Goal: Navigation & Orientation: Understand site structure

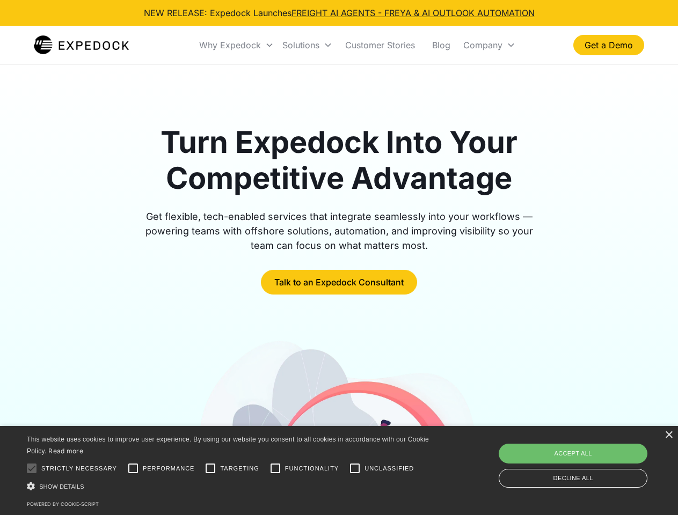
click at [237, 45] on div "Why Expedock" at bounding box center [230, 45] width 62 height 11
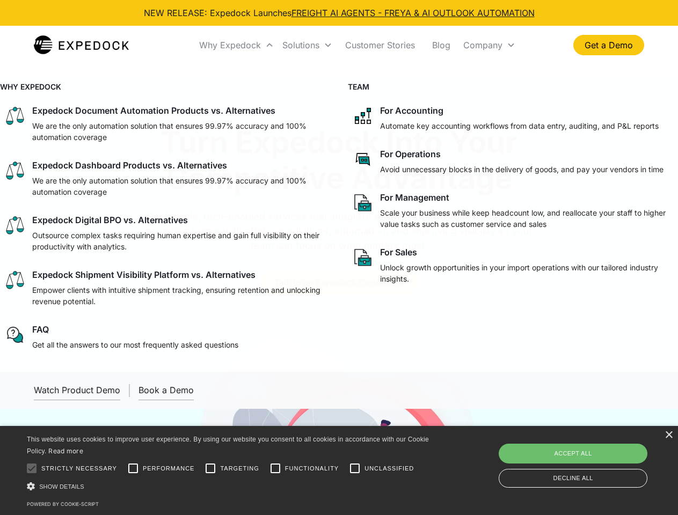
click at [307, 45] on div "Solutions" at bounding box center [300, 45] width 37 height 11
click at [489, 45] on div "Company" at bounding box center [482, 45] width 39 height 11
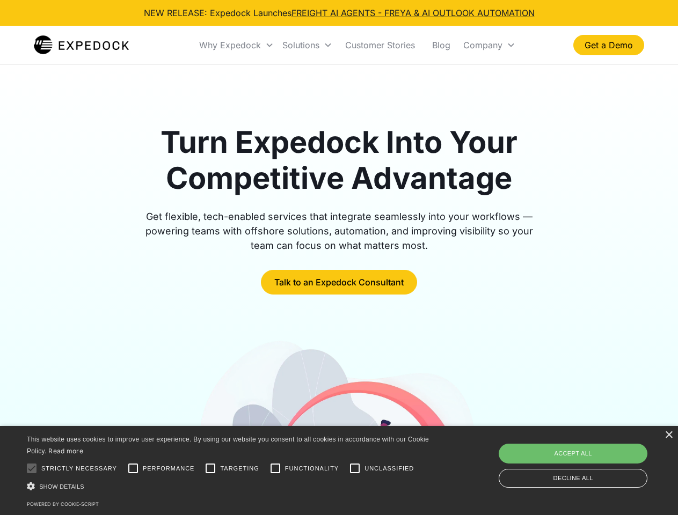
click at [32, 469] on div at bounding box center [31, 468] width 21 height 21
click at [133, 469] on input "Performance" at bounding box center [132, 468] width 21 height 21
checkbox input "true"
click at [210, 469] on input "Targeting" at bounding box center [210, 468] width 21 height 21
checkbox input "true"
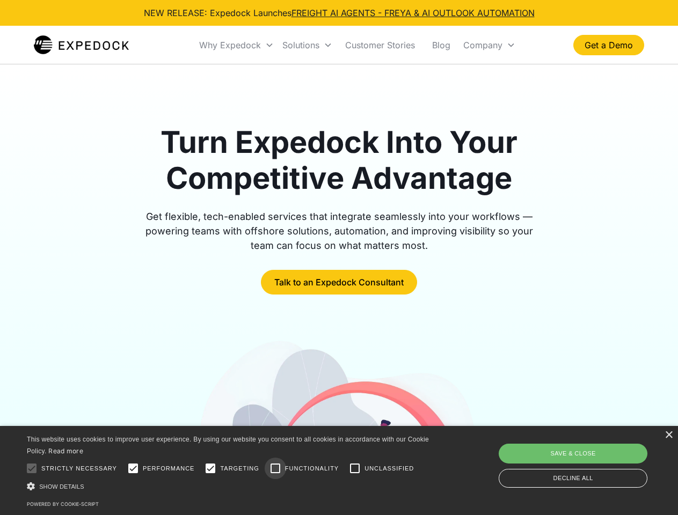
click at [275, 469] on input "Functionality" at bounding box center [275, 468] width 21 height 21
checkbox input "true"
click at [355, 469] on input "Unclassified" at bounding box center [354, 468] width 21 height 21
checkbox input "true"
click at [230, 486] on div "Show details Hide details" at bounding box center [230, 486] width 406 height 11
